Goal: Task Accomplishment & Management: Manage account settings

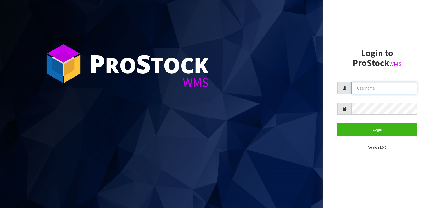
paste input "KitchenAid"
click at [369, 88] on input "text" at bounding box center [384, 88] width 65 height 12
type input "KitchenAid"
click at [338, 123] on button "Login" at bounding box center [378, 129] width 80 height 12
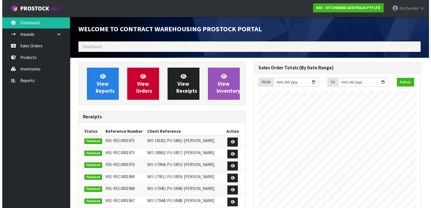
scroll to position [248, 175]
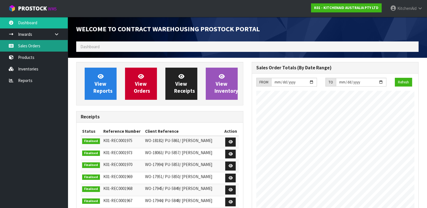
click at [28, 44] on link "Sales Orders" at bounding box center [34, 46] width 68 height 12
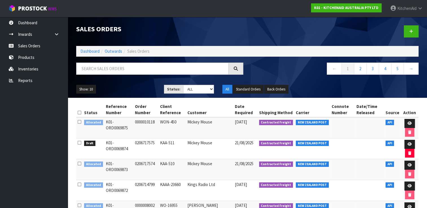
click at [365, 85] on div "Show: 10 5 10 25 50 Status: Draft Pending Allocated Pending Pick Goods Picked G…" at bounding box center [247, 90] width 351 height 18
click at [166, 65] on input "text" at bounding box center [152, 69] width 152 height 12
paste input "K01-ORD0069875"
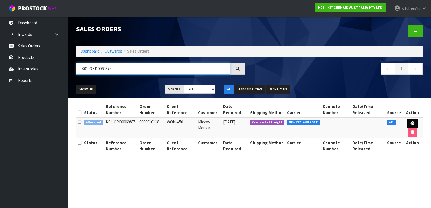
type input "K01-ORD0069875"
click at [412, 122] on icon at bounding box center [413, 124] width 4 height 4
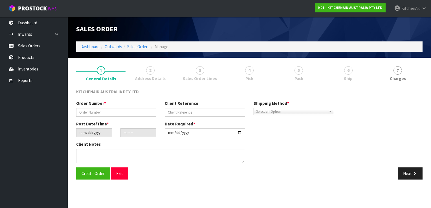
type input "0000010118"
type input "WON-450"
type input "[DATE]"
type input "18:34:23.000"
type input "[DATE]"
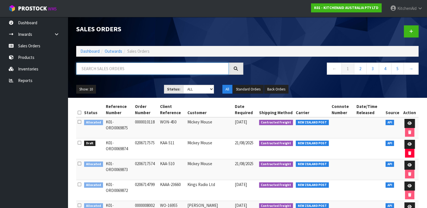
click at [161, 69] on input "text" at bounding box center [152, 69] width 152 height 12
paste input "K01-ORD0069875"
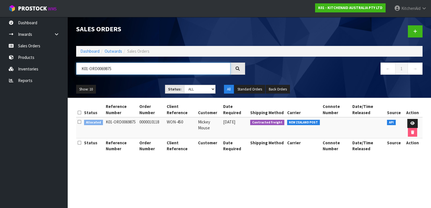
type input "K01-ORD0069875"
